Goal: Transaction & Acquisition: Book appointment/travel/reservation

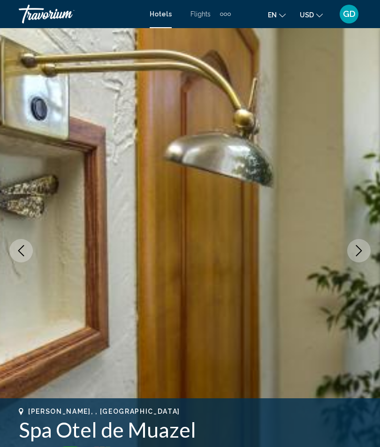
scroll to position [41, 0]
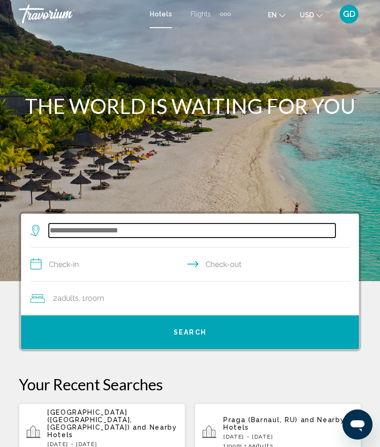
click at [86, 229] on input "Search widget" at bounding box center [192, 231] width 286 height 14
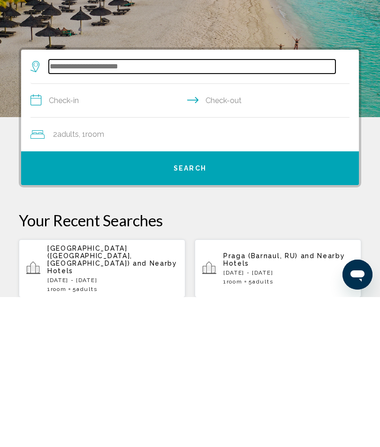
scroll to position [31, 0]
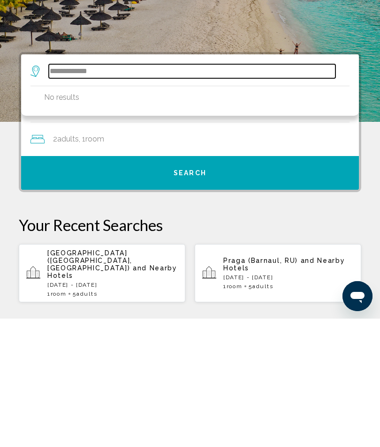
type input "**********"
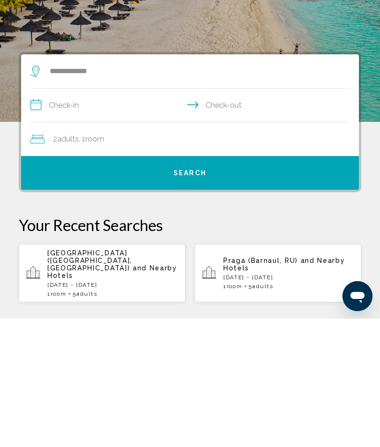
scroll to position [159, 0]
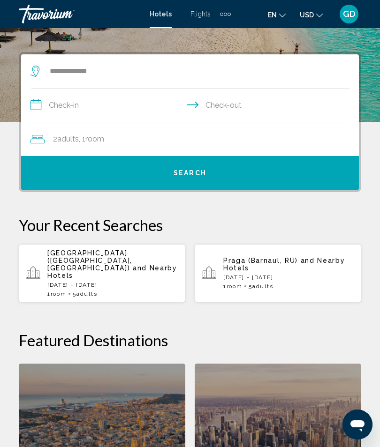
click at [78, 100] on input "**********" at bounding box center [191, 107] width 322 height 36
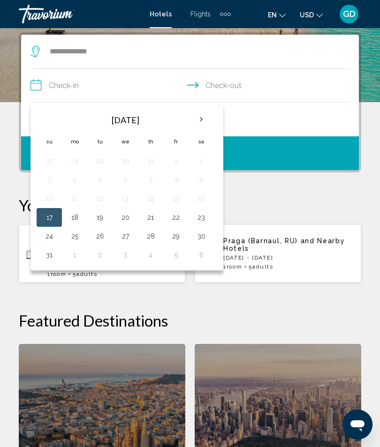
scroll to position [181, 0]
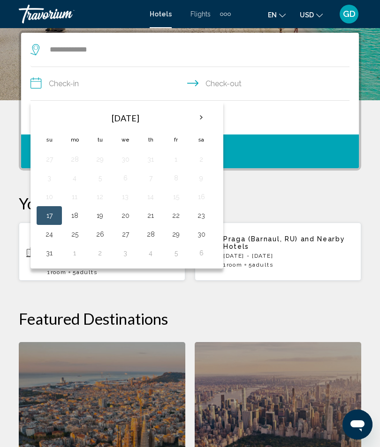
click at [53, 217] on button "17" at bounding box center [49, 215] width 15 height 13
click at [255, 200] on p "Your Recent Searches" at bounding box center [190, 203] width 342 height 19
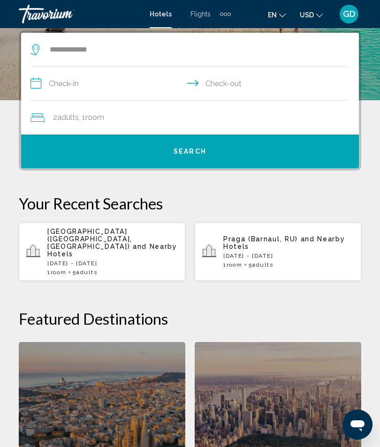
click at [102, 84] on input "**********" at bounding box center [191, 85] width 322 height 36
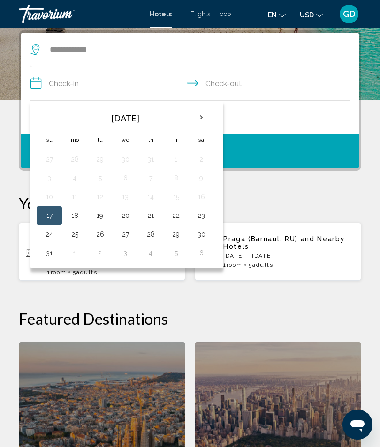
click at [49, 216] on button "17" at bounding box center [49, 215] width 15 height 13
click at [52, 218] on button "17" at bounding box center [49, 215] width 15 height 13
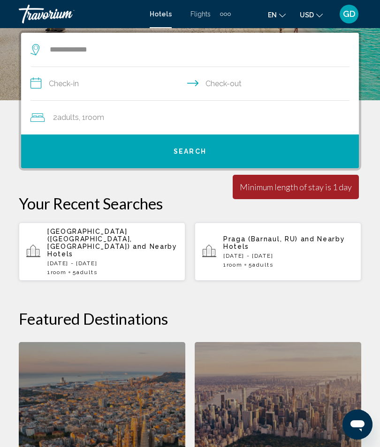
click at [76, 82] on input "**********" at bounding box center [191, 85] width 322 height 36
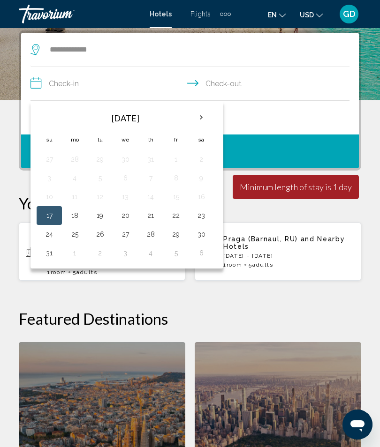
click at [45, 215] on button "17" at bounding box center [49, 215] width 15 height 13
click at [261, 84] on input "**********" at bounding box center [191, 85] width 322 height 36
click at [77, 222] on button "18" at bounding box center [74, 215] width 15 height 13
type input "**********"
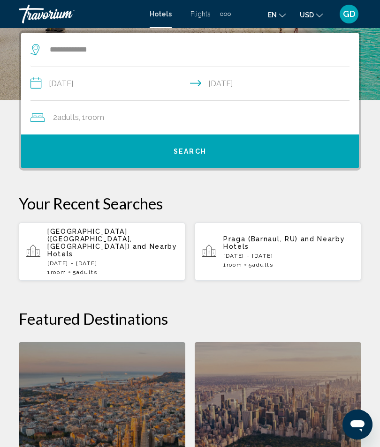
click at [104, 117] on span "Room" at bounding box center [94, 117] width 19 height 9
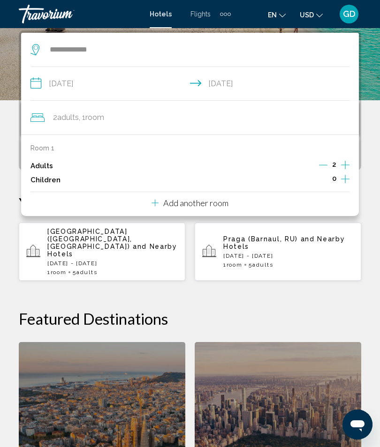
click at [347, 163] on icon "Increment adults" at bounding box center [345, 164] width 8 height 11
click at [345, 161] on icon "Increment adults" at bounding box center [345, 164] width 8 height 11
click at [346, 158] on div "Room 1 Adults 4 Children 0" at bounding box center [189, 165] width 319 height 43
click at [341, 165] on icon "Increment adults" at bounding box center [345, 164] width 8 height 11
click at [349, 309] on h2 "Featured Destinations" at bounding box center [190, 318] width 342 height 19
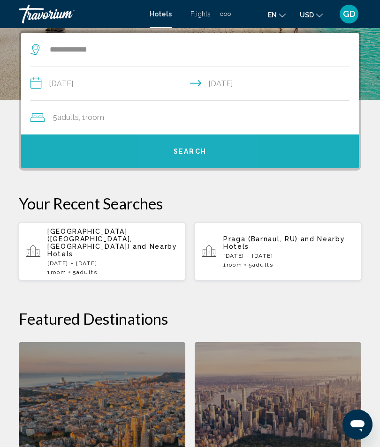
click at [194, 165] on button "Search" at bounding box center [189, 152] width 337 height 34
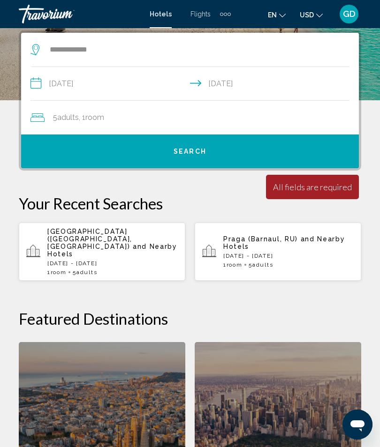
click at [314, 194] on div "Minimum length of stay is 1 day All fields are required Children ages are requi…" at bounding box center [312, 187] width 93 height 24
click at [313, 187] on div "All fields are required" at bounding box center [312, 187] width 79 height 10
click at [305, 186] on div "All fields are required" at bounding box center [312, 187] width 79 height 10
click at [298, 190] on div "All fields are required" at bounding box center [312, 187] width 79 height 10
click at [198, 153] on span "Search" at bounding box center [189, 151] width 33 height 7
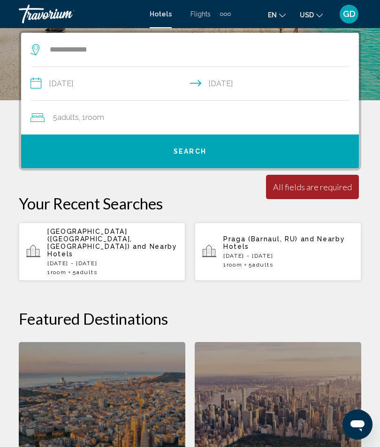
click at [189, 157] on button "Search" at bounding box center [189, 152] width 337 height 34
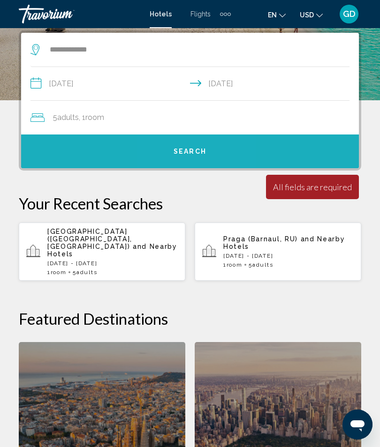
click at [189, 156] on span "Search" at bounding box center [189, 151] width 33 height 7
click at [191, 156] on span "Search" at bounding box center [189, 151] width 33 height 7
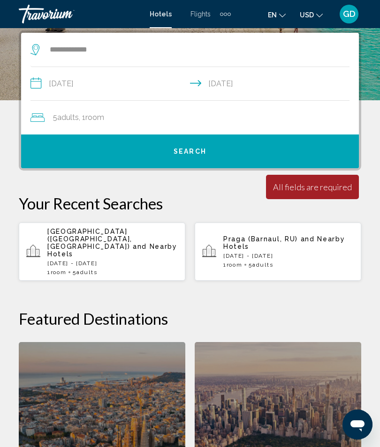
click at [315, 188] on div "All fields are required" at bounding box center [312, 187] width 79 height 10
click at [314, 190] on div "All fields are required" at bounding box center [312, 187] width 79 height 10
click at [314, 192] on div "All fields are required" at bounding box center [312, 187] width 79 height 10
click at [309, 196] on div "Minimum length of stay is 1 day All fields are required Children ages are requi…" at bounding box center [312, 187] width 93 height 24
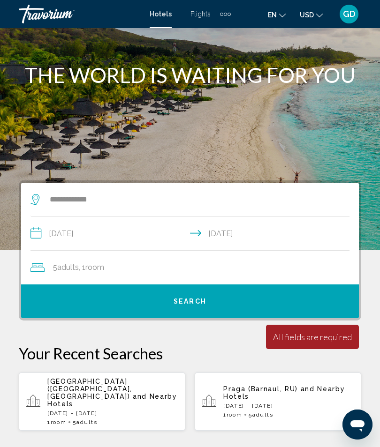
scroll to position [0, 0]
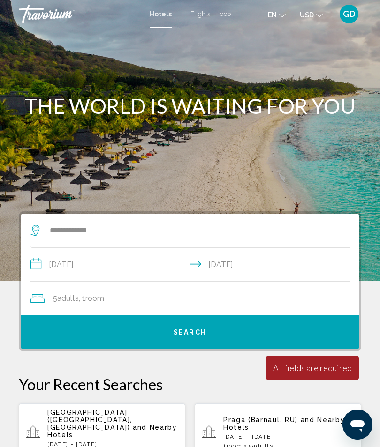
click at [192, 336] on span "Search" at bounding box center [189, 332] width 33 height 7
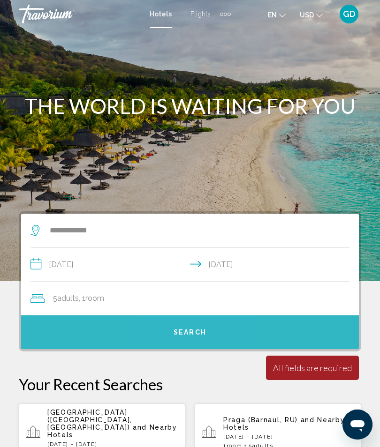
click at [188, 336] on span "Search" at bounding box center [189, 332] width 33 height 7
click at [186, 330] on span "Search" at bounding box center [189, 332] width 33 height 7
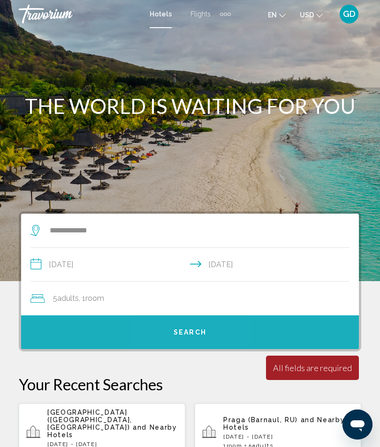
click at [183, 330] on span "Search" at bounding box center [189, 332] width 33 height 7
click at [179, 330] on span "Search" at bounding box center [189, 332] width 33 height 7
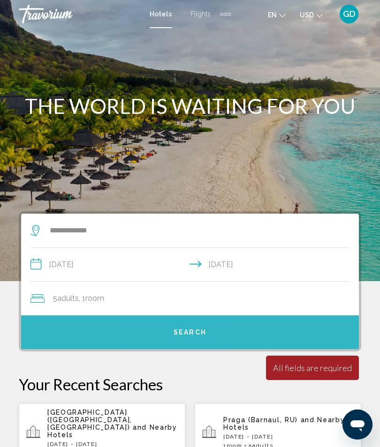
click at [173, 331] on span "Search" at bounding box center [189, 332] width 33 height 7
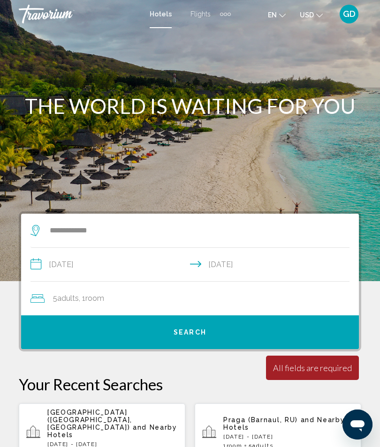
click at [305, 371] on div "All fields are required" at bounding box center [312, 368] width 79 height 10
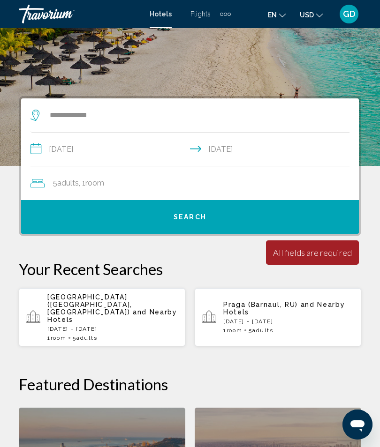
scroll to position [110, 0]
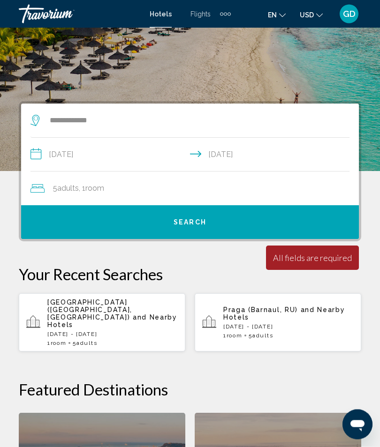
click at [82, 315] on div "Praga Hotel (Krasnodar, RU) and Nearby Hotels Mon, 18 Aug - Tue, 19 Aug 1 Room …" at bounding box center [112, 323] width 130 height 48
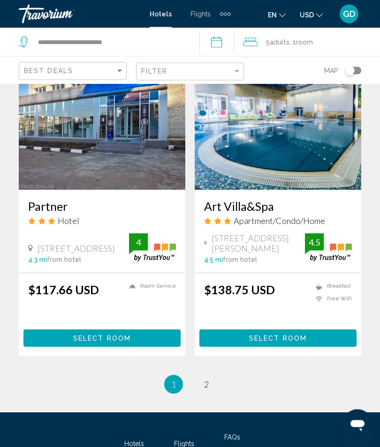
scroll to position [1765, 0]
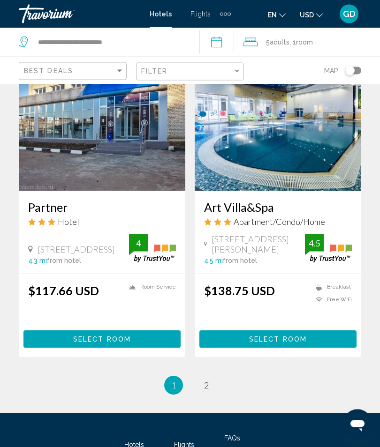
click at [275, 217] on span "Apartment/Condo/Home" at bounding box center [278, 222] width 91 height 10
click at [280, 255] on span "73 Leonida Lavrova Str, Krasnodar" at bounding box center [257, 244] width 93 height 21
click at [277, 255] on span "73 Leonida Lavrova Str, Krasnodar" at bounding box center [257, 244] width 93 height 21
click at [285, 344] on span "Select Room" at bounding box center [278, 339] width 58 height 7
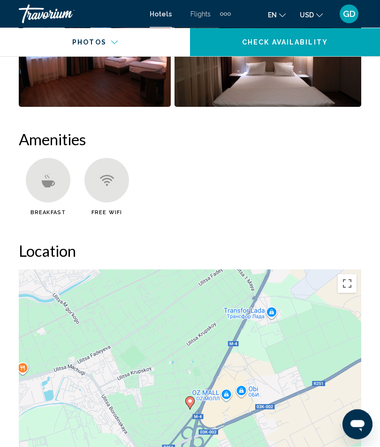
scroll to position [965, 0]
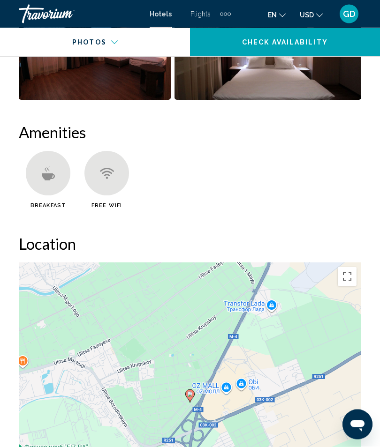
click at [51, 179] on div "Main content" at bounding box center [48, 173] width 45 height 45
click at [50, 174] on icon "Main content" at bounding box center [48, 174] width 14 height 14
click at [104, 174] on icon "Main content" at bounding box center [107, 175] width 6 height 2
click at [48, 177] on div "Main content" at bounding box center [48, 173] width 45 height 45
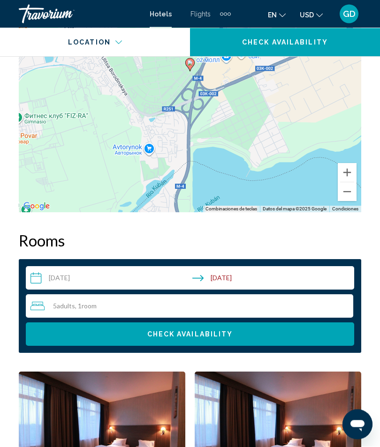
scroll to position [1312, 0]
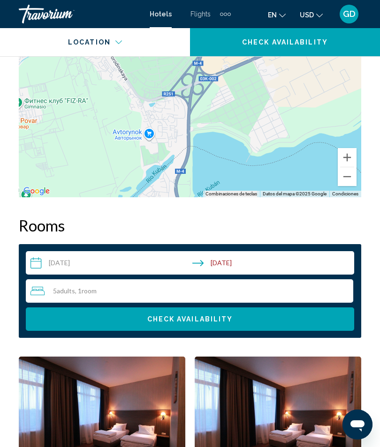
click at [196, 317] on span "Check Availability" at bounding box center [190, 319] width 86 height 7
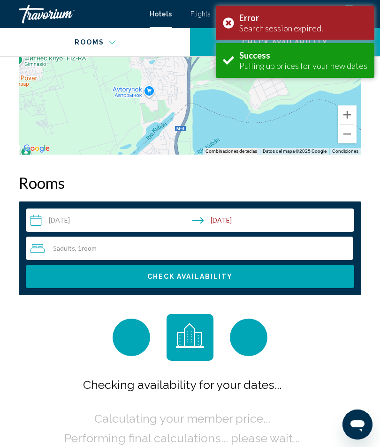
scroll to position [1466, 0]
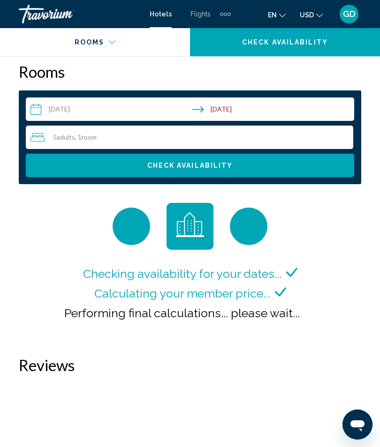
click at [218, 107] on input "**********" at bounding box center [192, 110] width 332 height 26
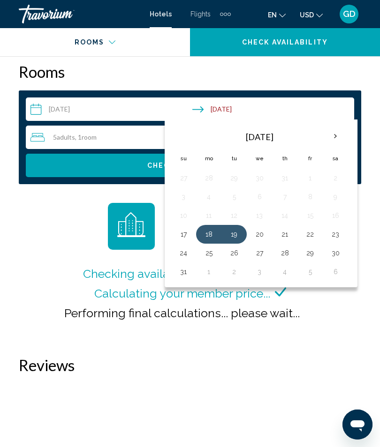
click at [214, 230] on button "18" at bounding box center [208, 234] width 15 height 13
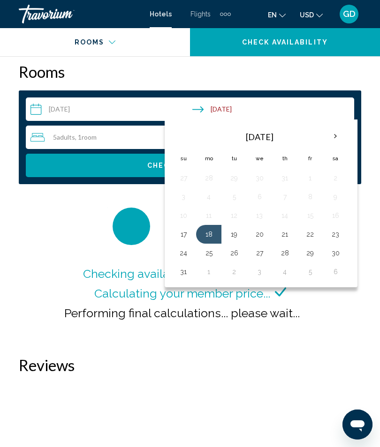
click at [265, 231] on button "20" at bounding box center [259, 234] width 15 height 13
type input "**********"
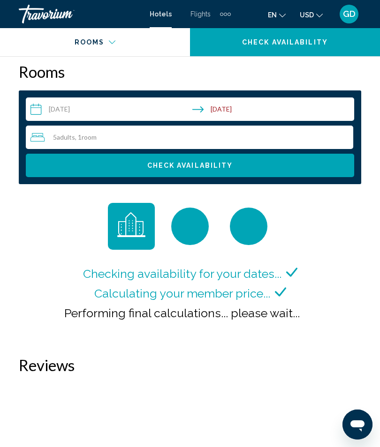
click at [224, 162] on span "Check Availability" at bounding box center [190, 165] width 86 height 7
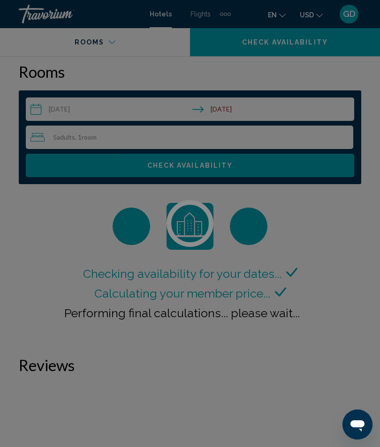
scroll to position [1466, 0]
